Goal: Information Seeking & Learning: Learn about a topic

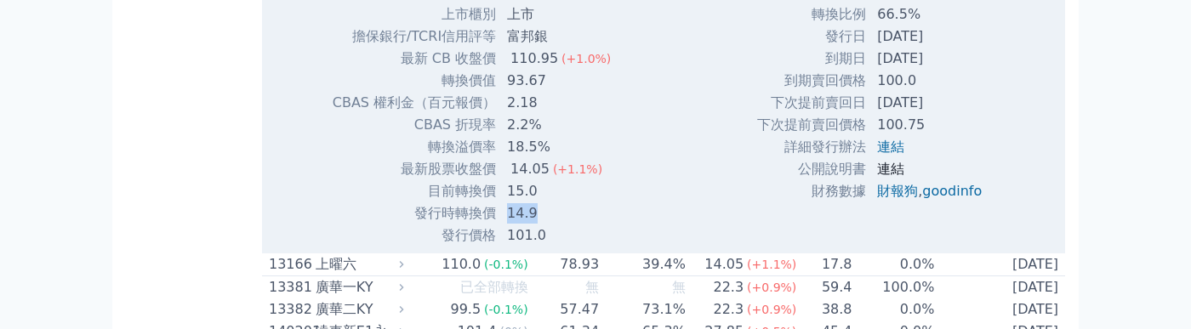
scroll to position [510, 0]
click at [888, 152] on link "連結" at bounding box center [890, 147] width 27 height 16
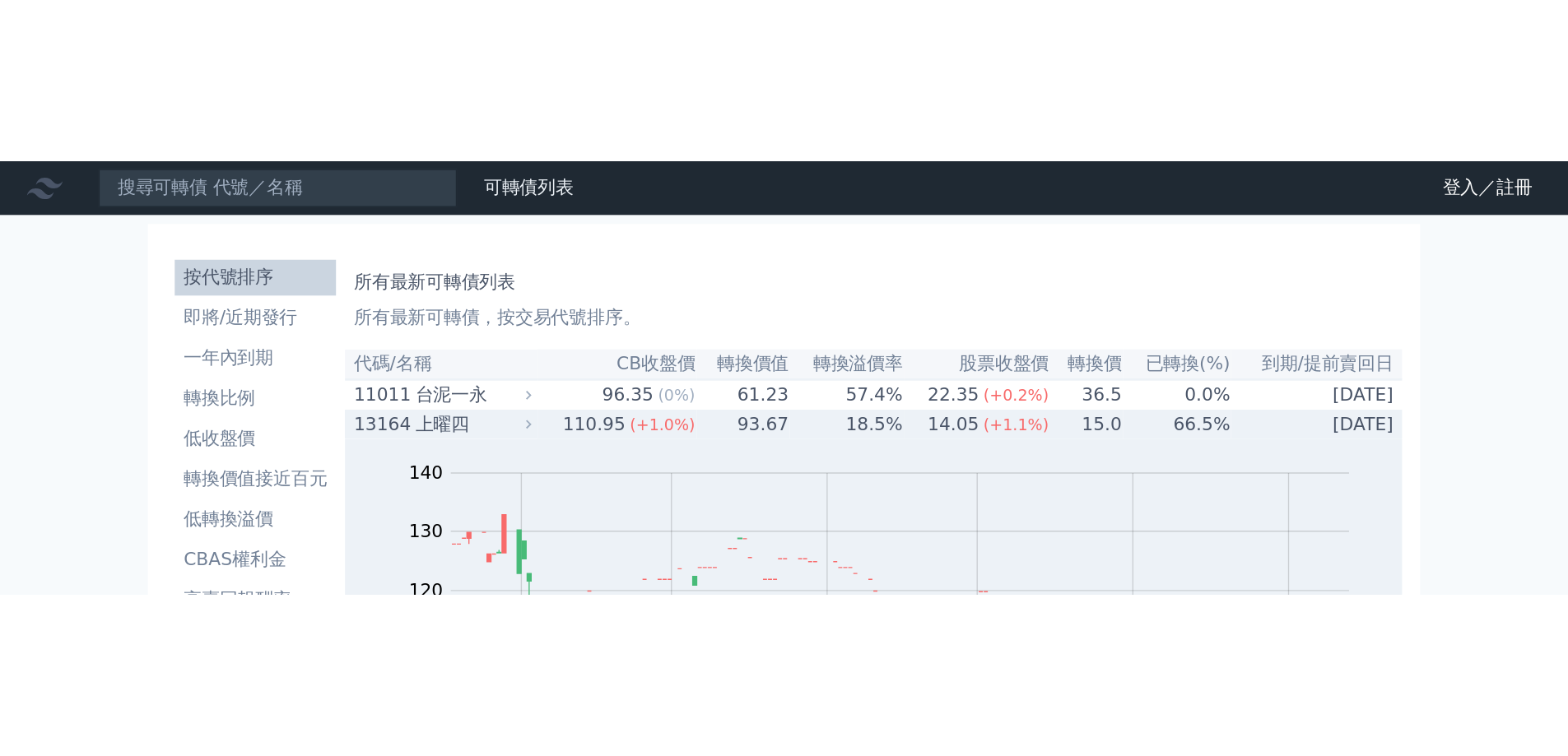
scroll to position [411, 0]
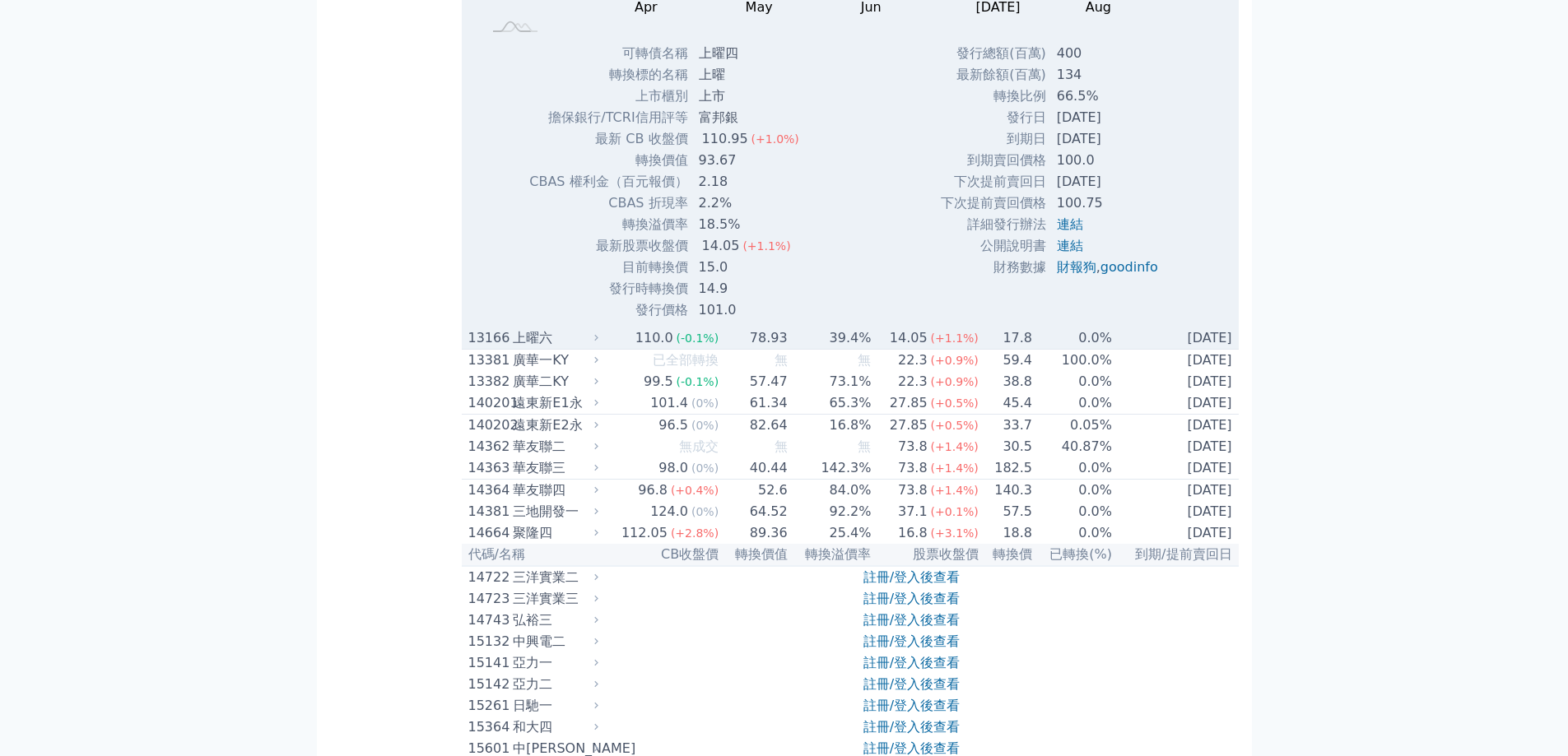
click at [660, 317] on div "110.0" at bounding box center [654, 337] width 44 height 19
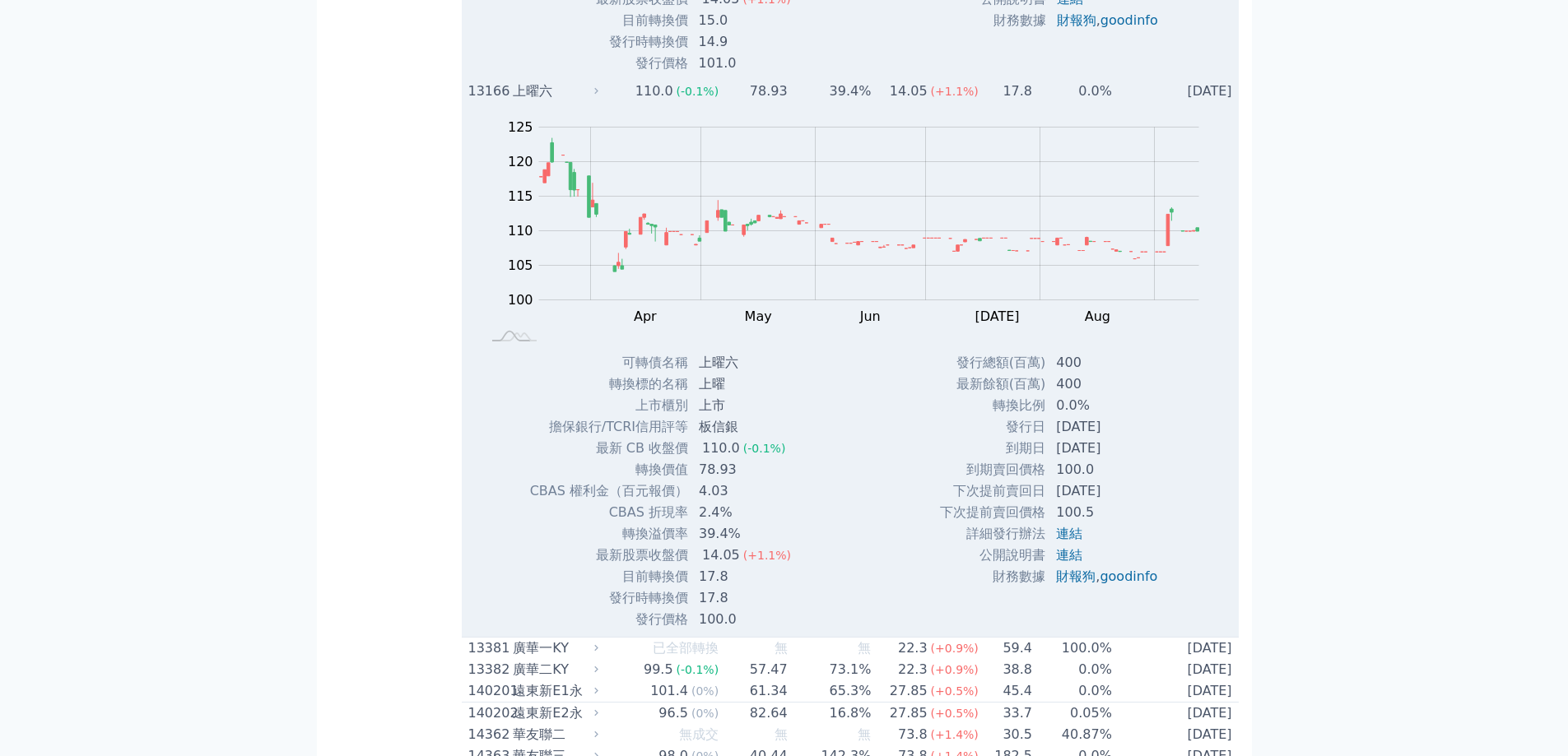
scroll to position [987, 0]
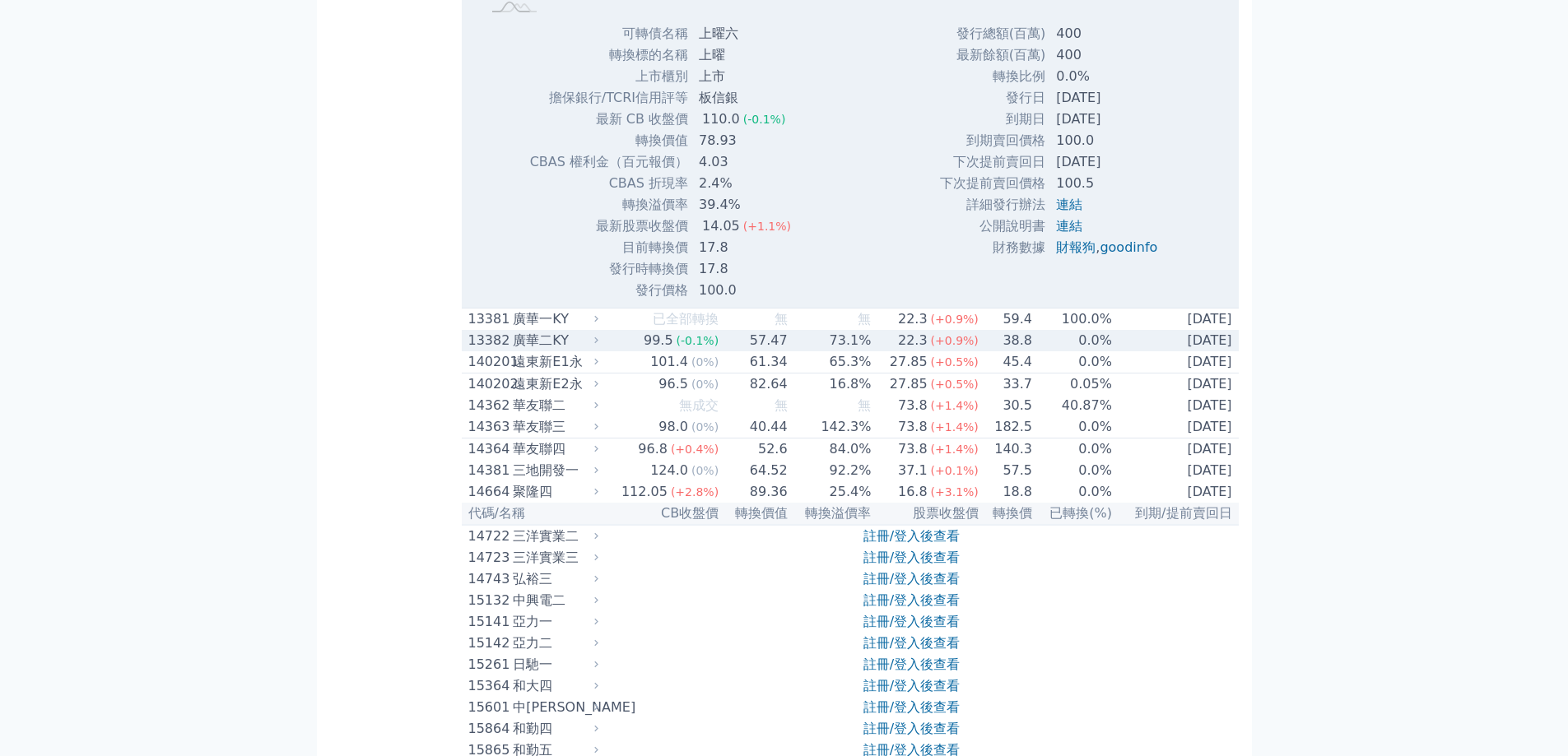
click at [661, 317] on div "99.5" at bounding box center [658, 340] width 36 height 19
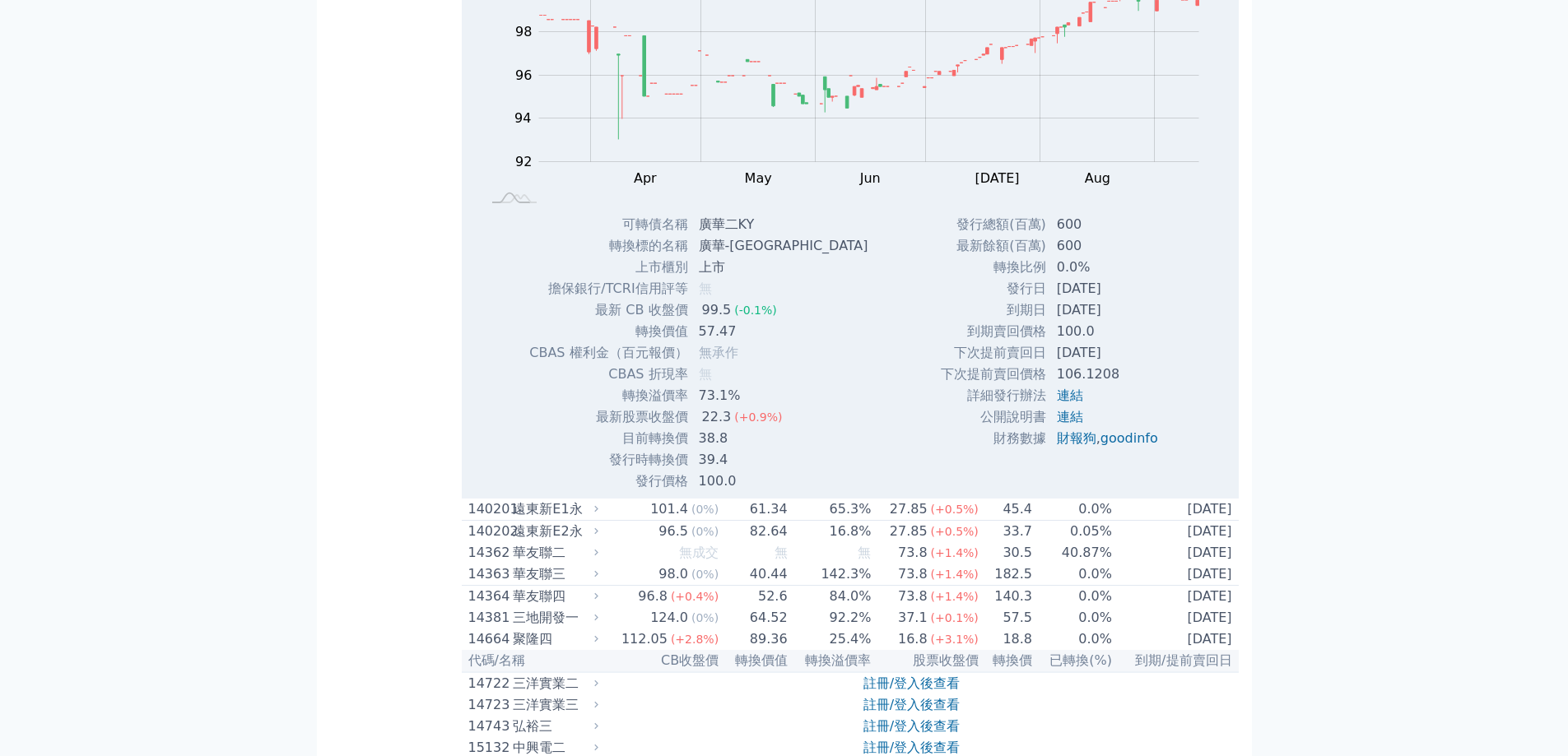
scroll to position [1398, 0]
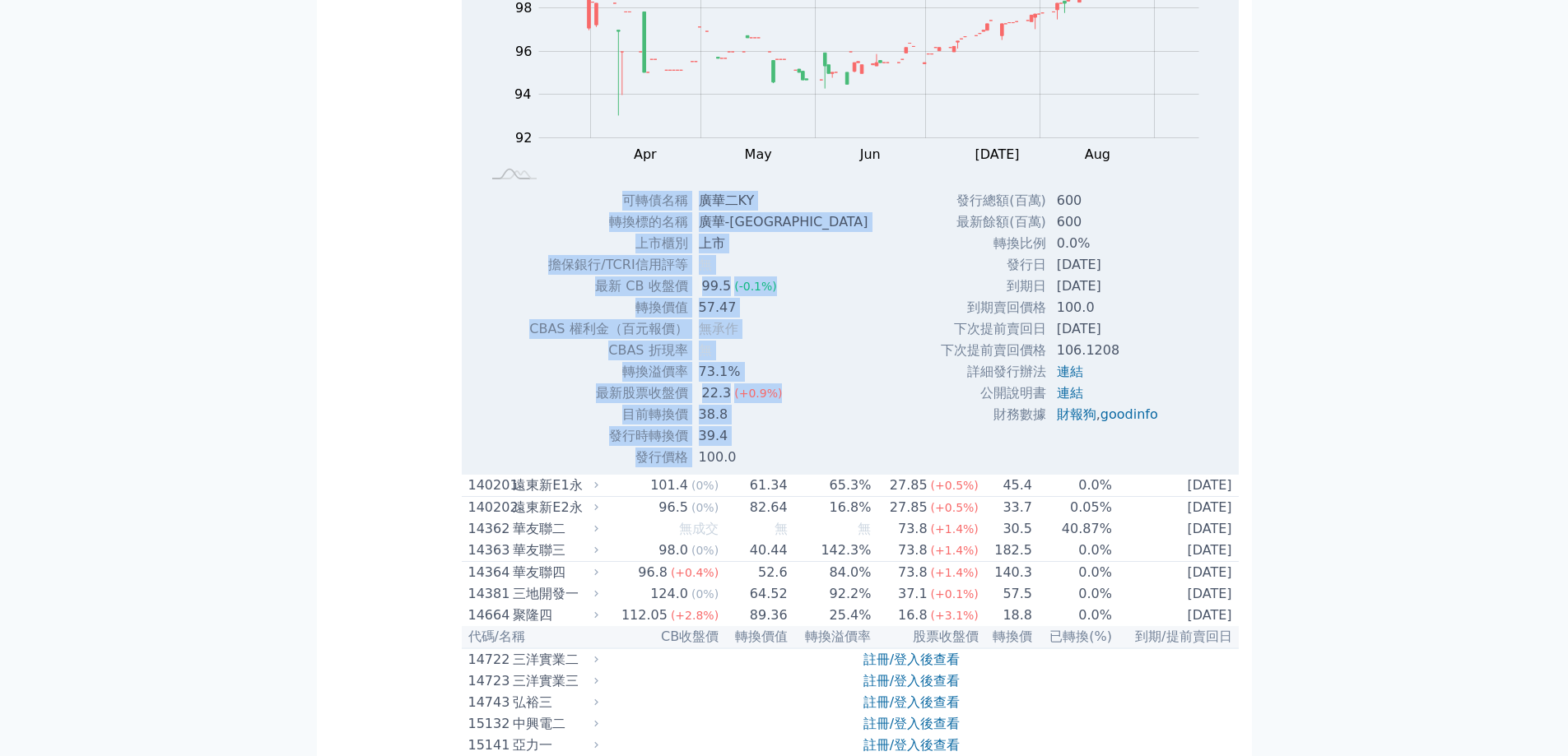
drag, startPoint x: 694, startPoint y: 469, endPoint x: 796, endPoint y: 433, distance: 108.2
click at [796, 317] on div "可轉債名稱 廣華二KY 轉換標的名稱 [GEOGRAPHIC_DATA] 上市櫃別 上市 擔保銀行/TCRI信用評等 無 最新 CB 收盤價 99.5 (-0…" at bounding box center [666, 330] width 316 height 278
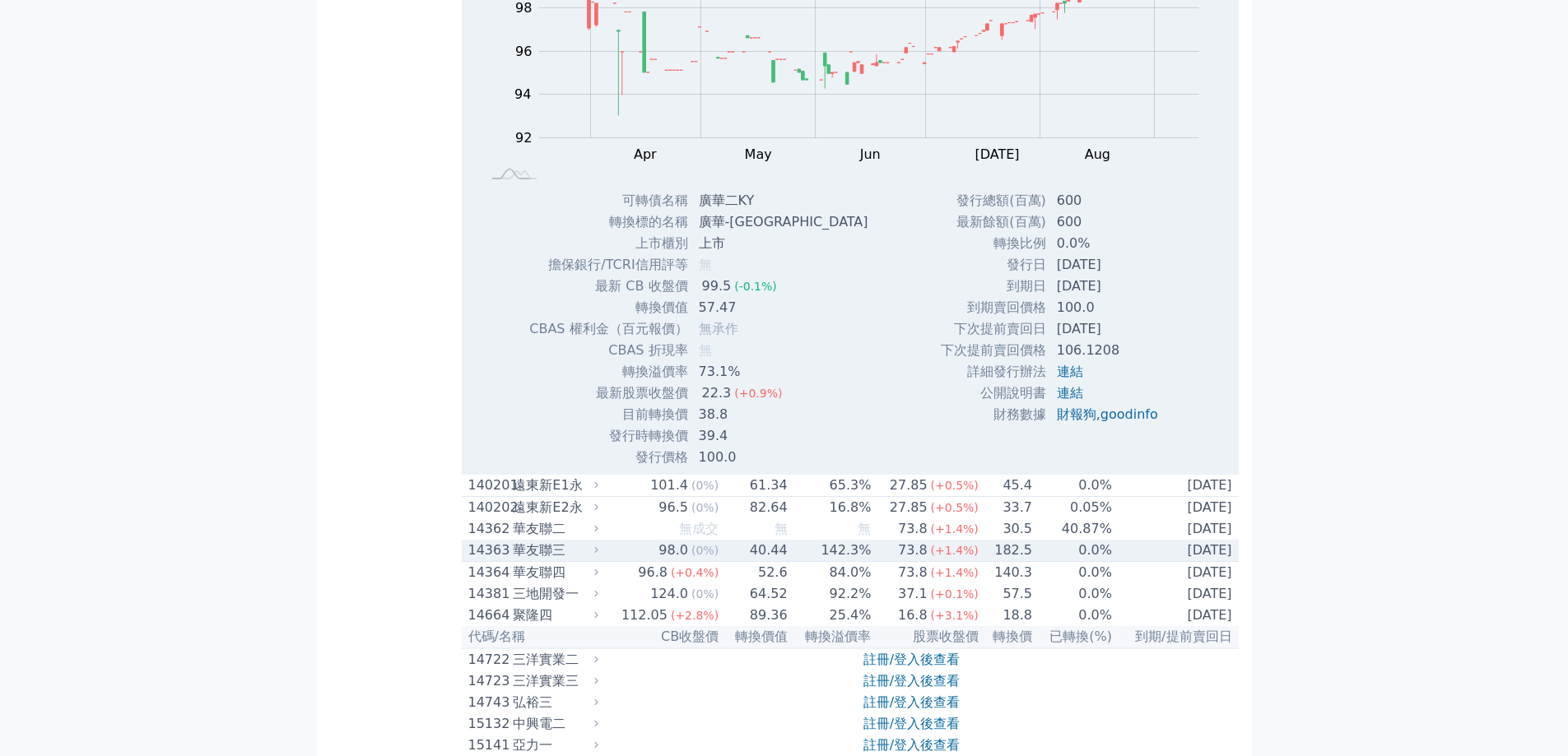
click at [666, 317] on div "98.0" at bounding box center [672, 550] width 36 height 19
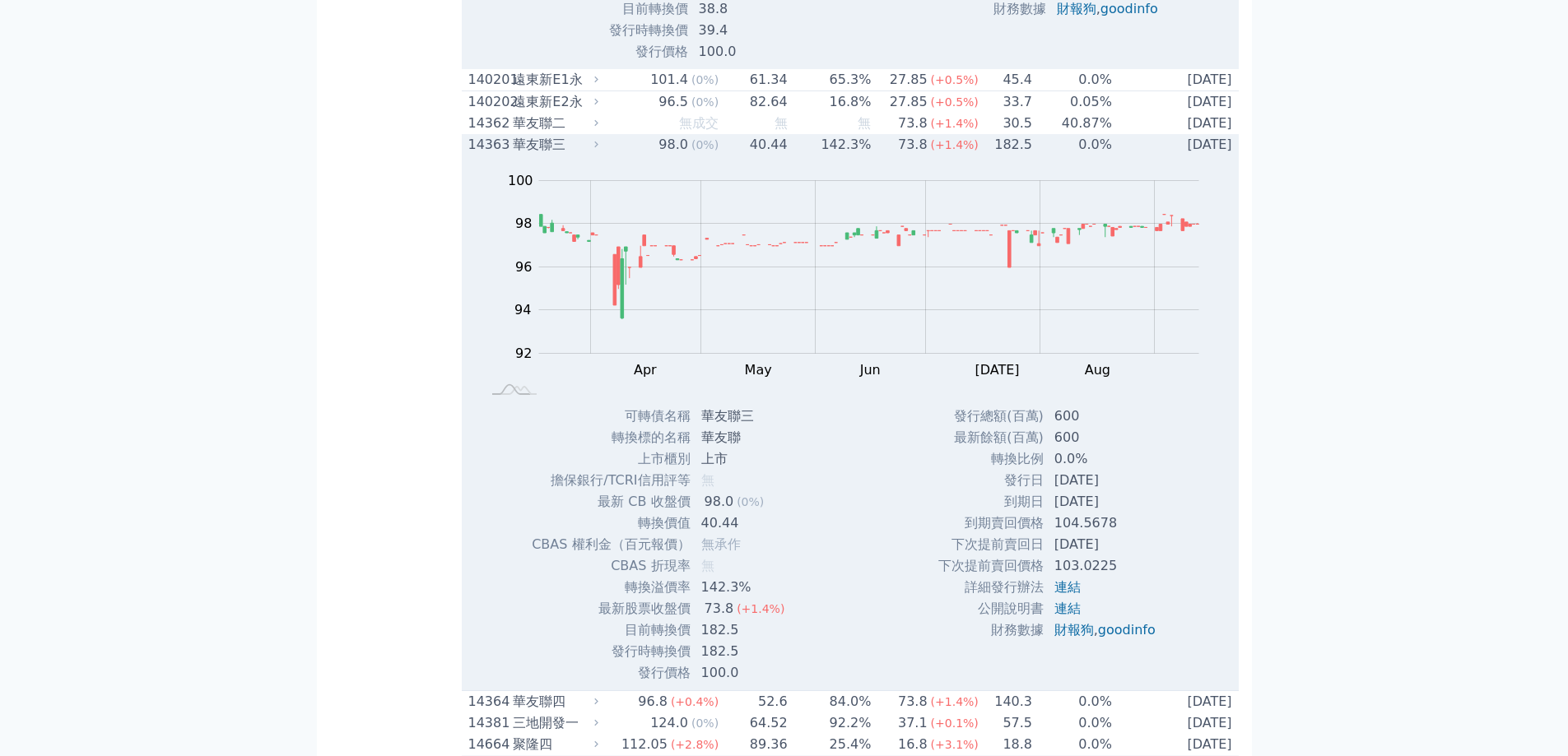
scroll to position [1810, 0]
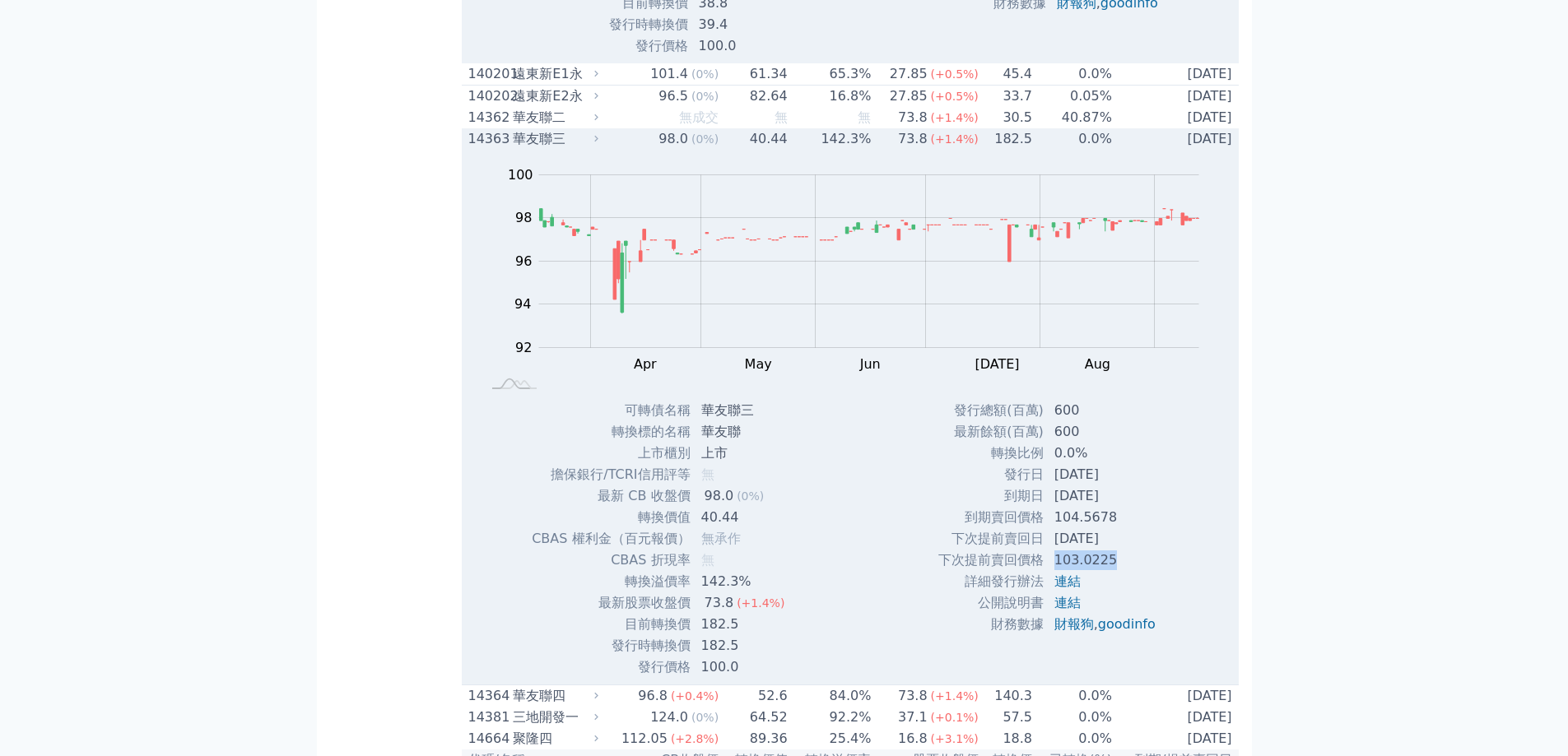
drag, startPoint x: 1108, startPoint y: 581, endPoint x: 1037, endPoint y: 572, distance: 71.6
click at [1037, 317] on tr "下次提前賣回價格 103.0225" at bounding box center [1052, 560] width 231 height 21
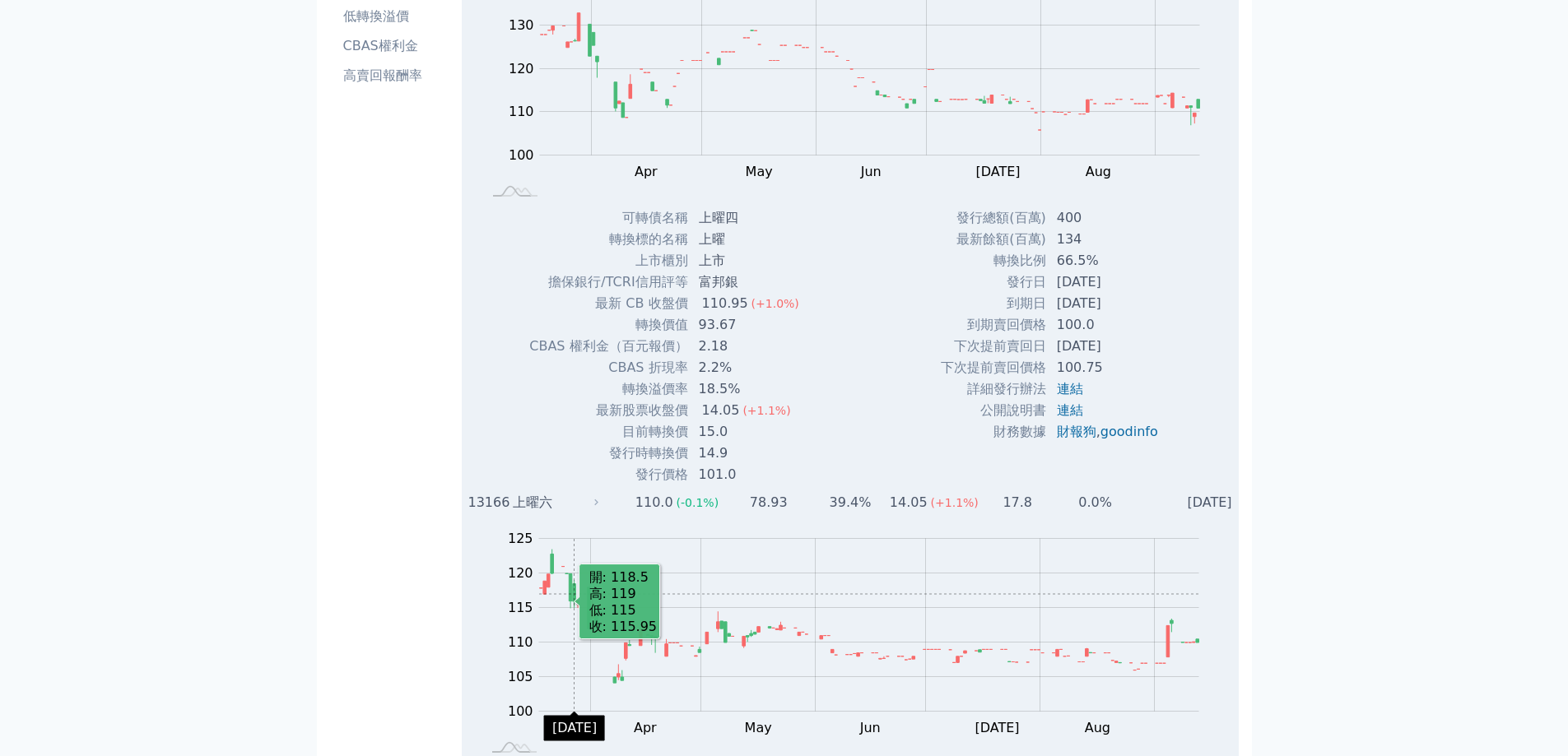
scroll to position [0, 0]
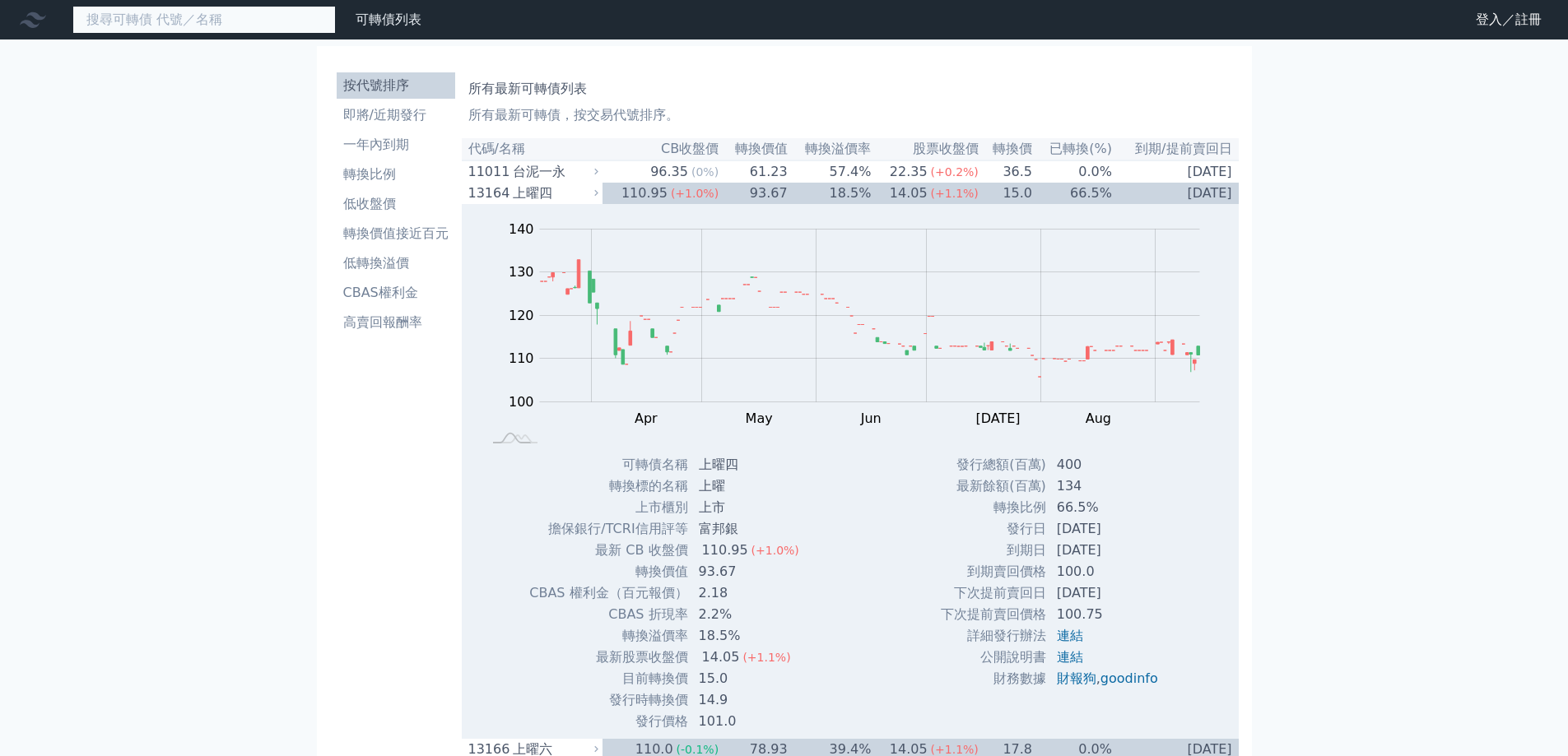
click at [261, 13] on input at bounding box center [204, 19] width 263 height 28
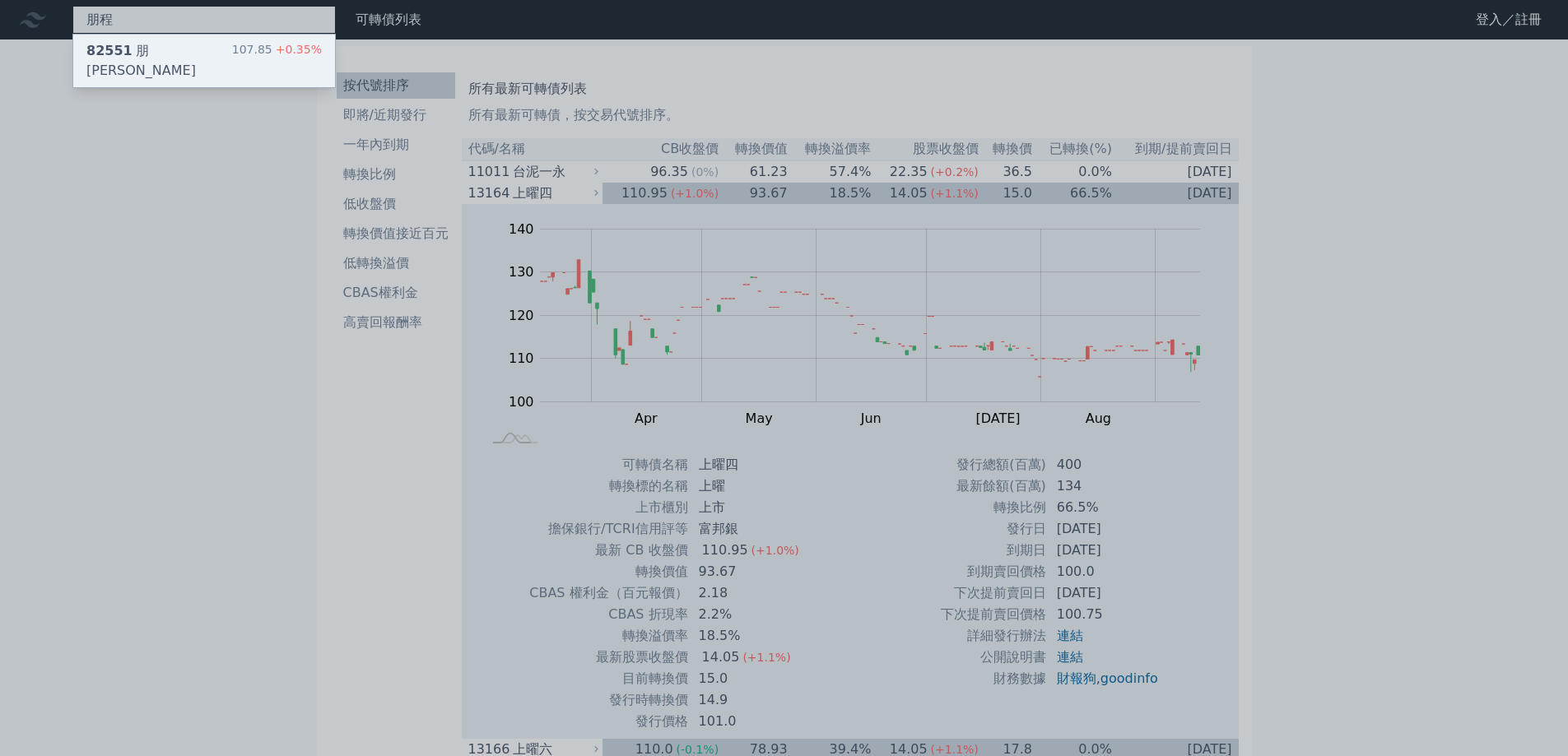
type input "朋程"
click at [211, 49] on div "82551 朋程一 107.85 +0.35%" at bounding box center [204, 61] width 262 height 52
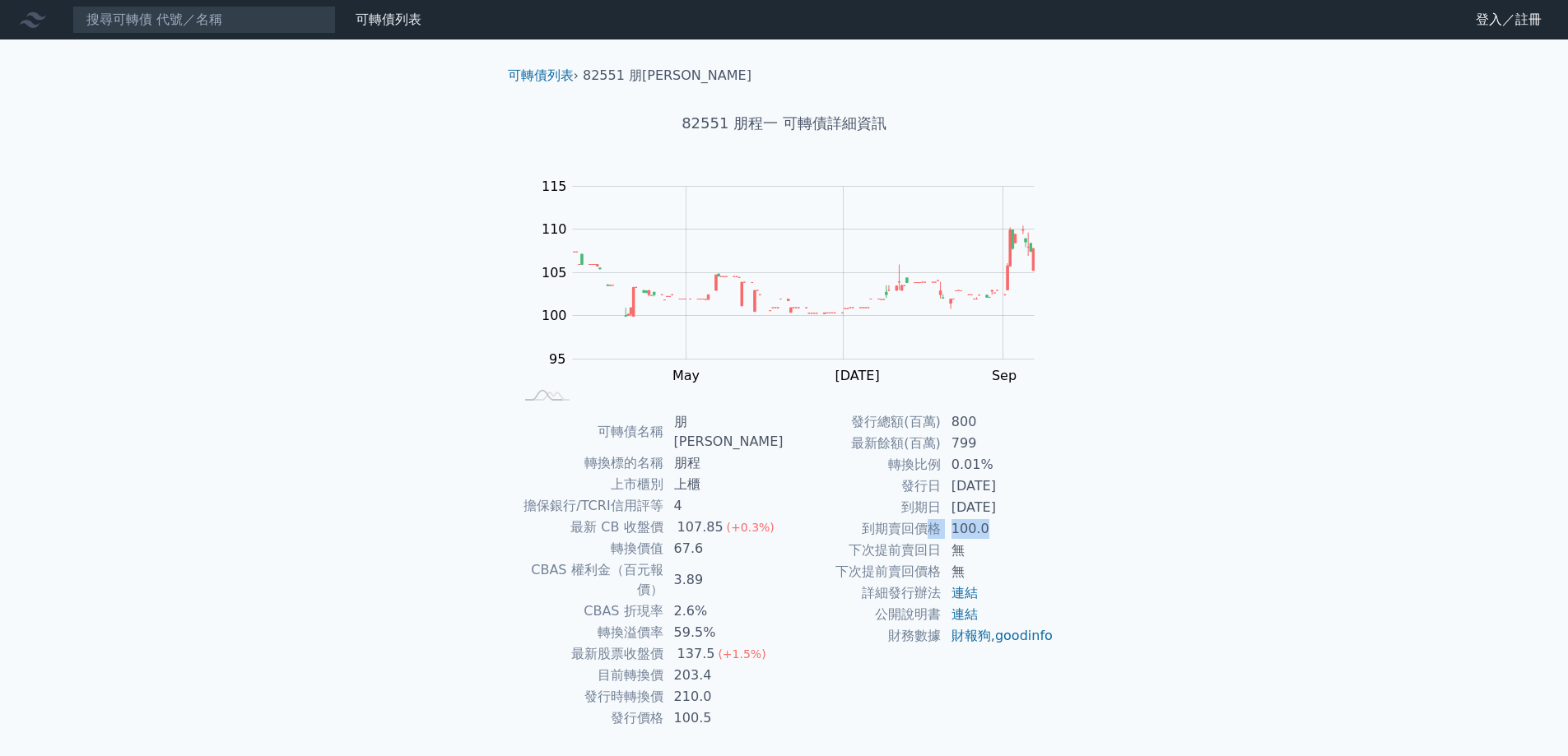
drag, startPoint x: 927, startPoint y: 535, endPoint x: 1001, endPoint y: 532, distance: 74.1
click at [1001, 317] on tr "到期賣回價格 100.0" at bounding box center [919, 529] width 270 height 21
click at [1001, 317] on td "100.0" at bounding box center [997, 529] width 113 height 21
